Goal: Task Accomplishment & Management: Manage account settings

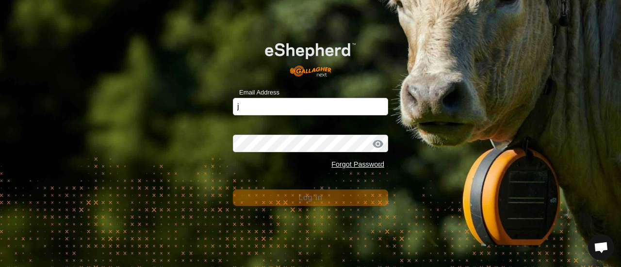
type input "[EMAIL_ADDRESS][DOMAIN_NAME]"
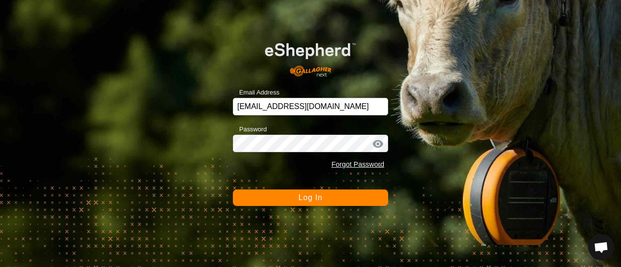
click at [296, 200] on button "Log In" at bounding box center [310, 198] width 155 height 16
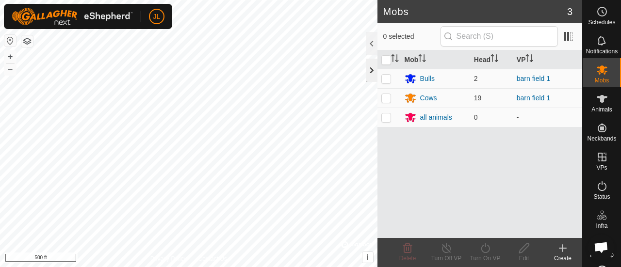
click at [373, 69] on div at bounding box center [372, 70] width 12 height 23
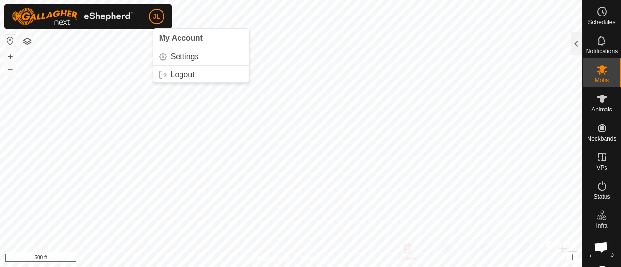
click at [158, 16] on span "JL" at bounding box center [156, 17] width 7 height 10
click at [184, 73] on link "Logout" at bounding box center [201, 75] width 96 height 16
